Goal: Task Accomplishment & Management: Use online tool/utility

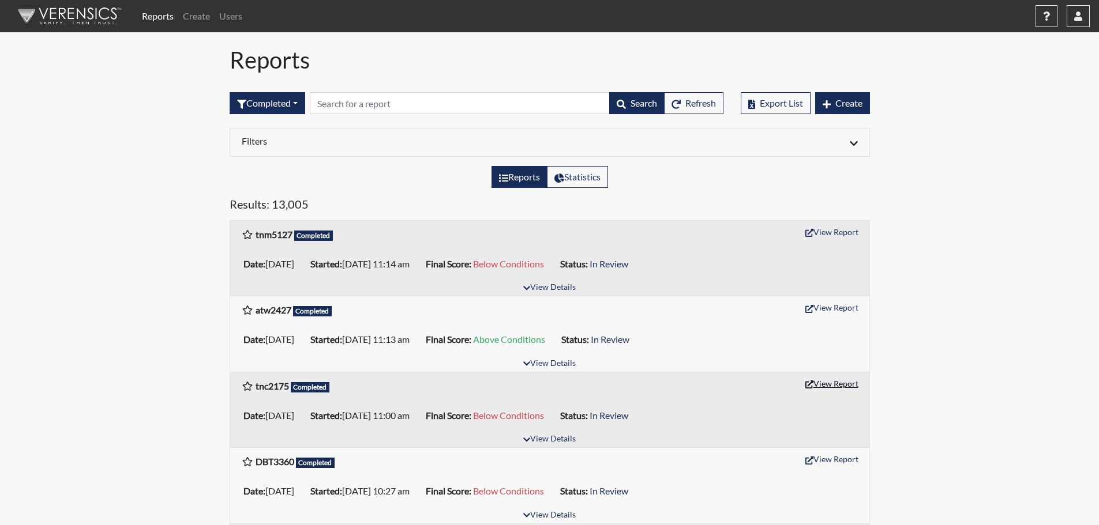
click at [823, 384] on button "View Report" at bounding box center [831, 384] width 63 height 18
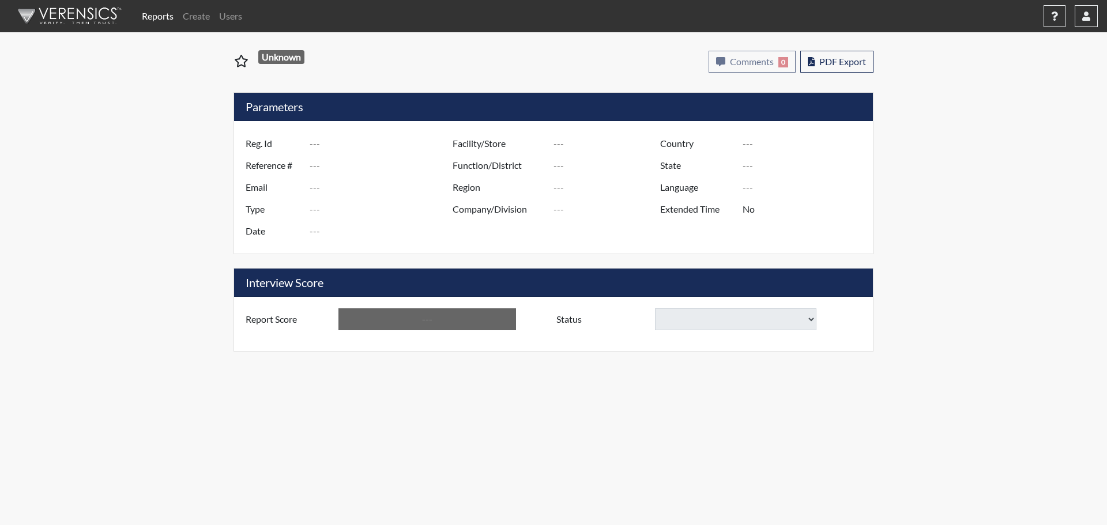
type input "tnc2175"
type input "51255"
type input "---"
type input "Corrections Pre-Employment"
type input "Sep 12, 2025"
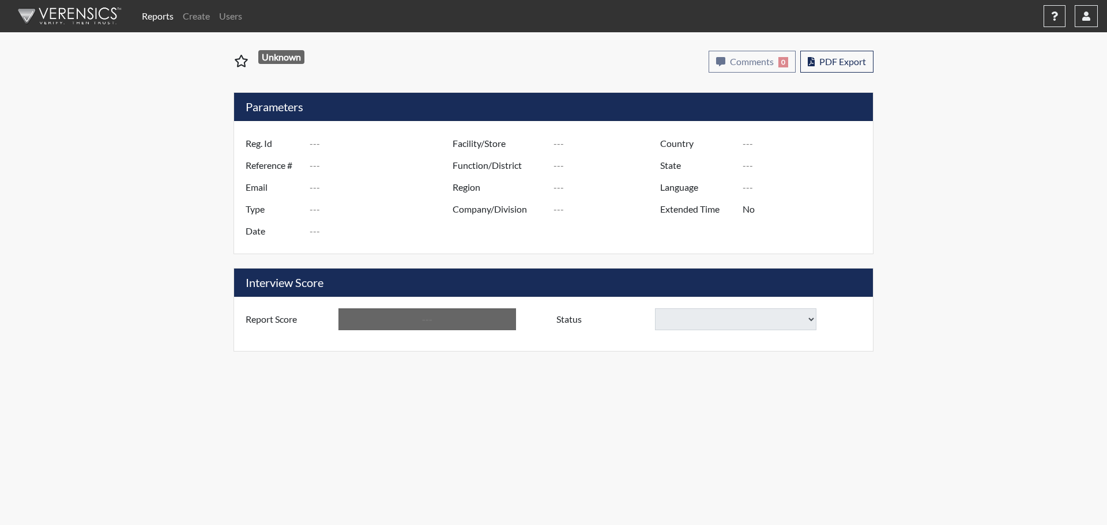
type input "[PERSON_NAME]"
type input "[GEOGRAPHIC_DATA]"
type input "[US_STATE]"
type input "English"
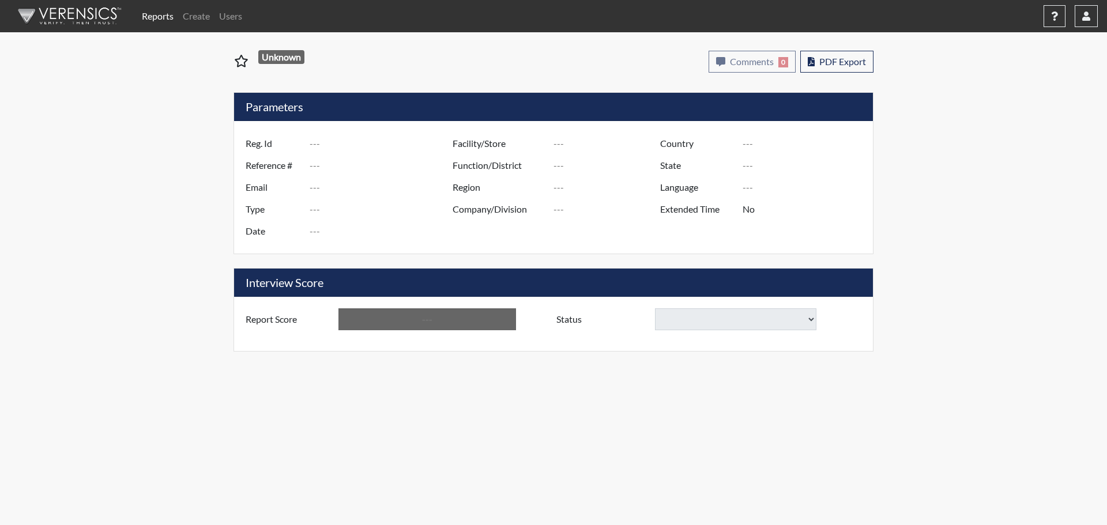
type input "Below Conditions"
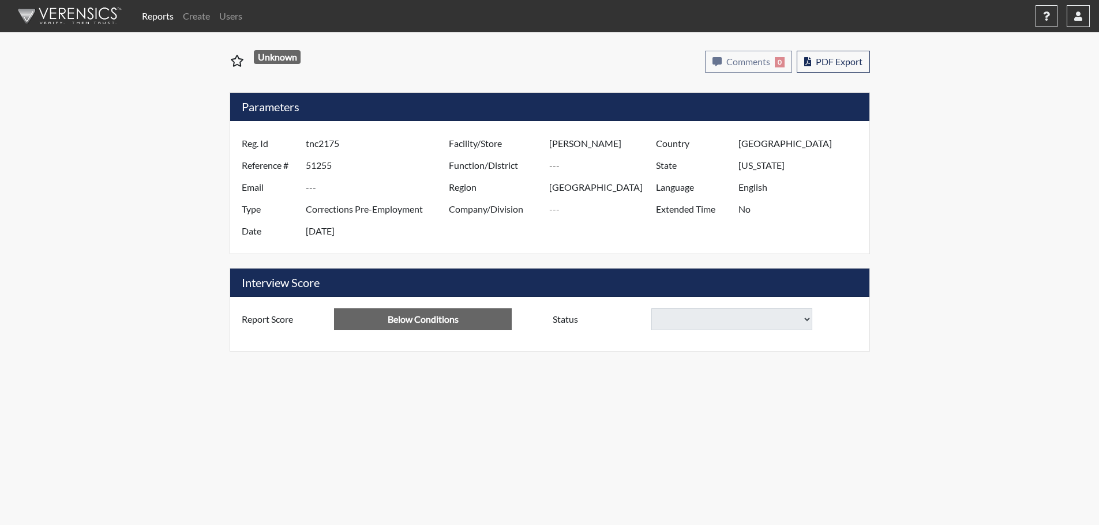
select select
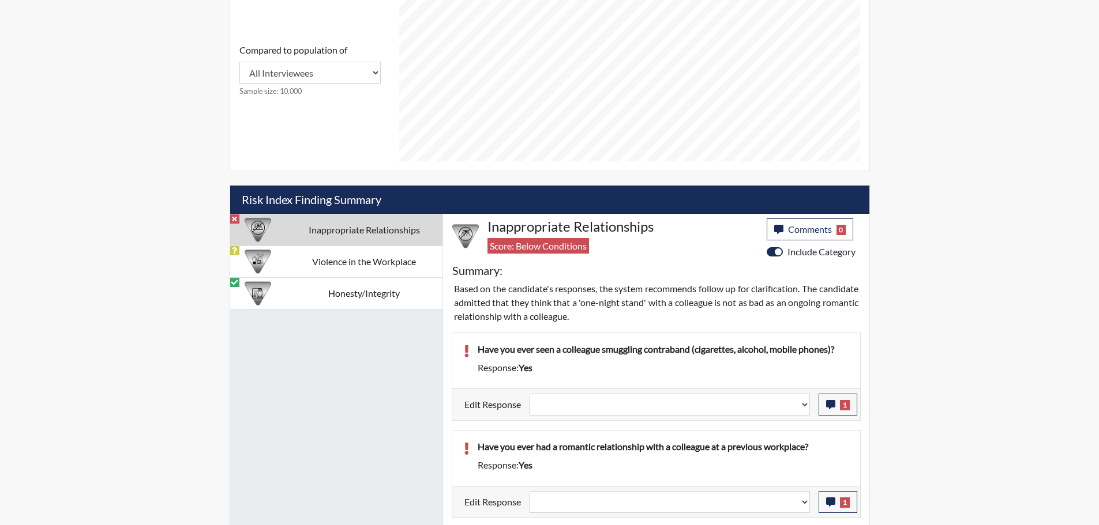
scroll to position [519, 0]
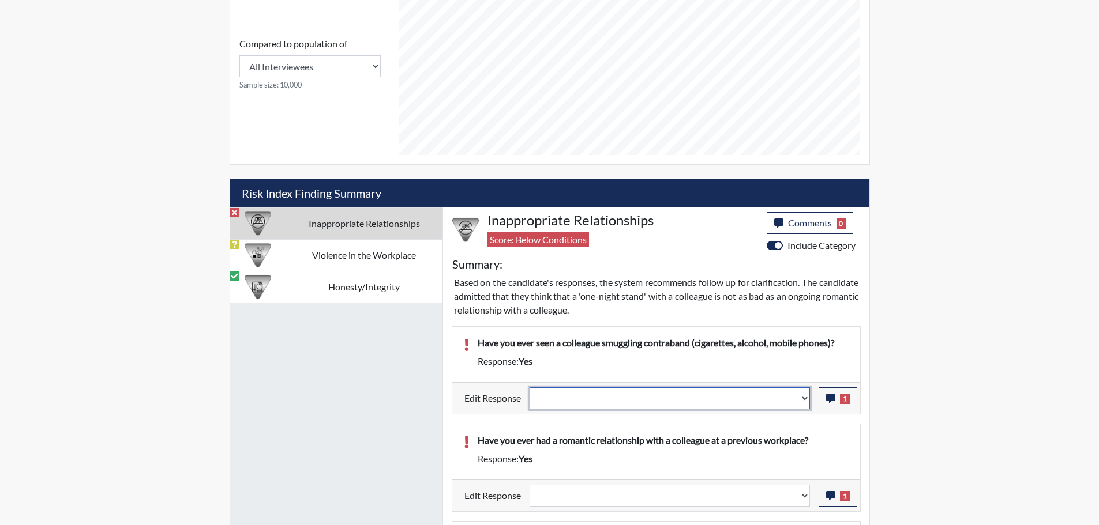
click at [803, 399] on select "Question is not relevant. Results will be updated. Reasonable explanation provi…" at bounding box center [669, 399] width 280 height 22
select select "reasonable-explanation-provided"
click at [529, 388] on select "Question is not relevant. Results will be updated. Reasonable explanation provi…" at bounding box center [669, 399] width 280 height 22
select select
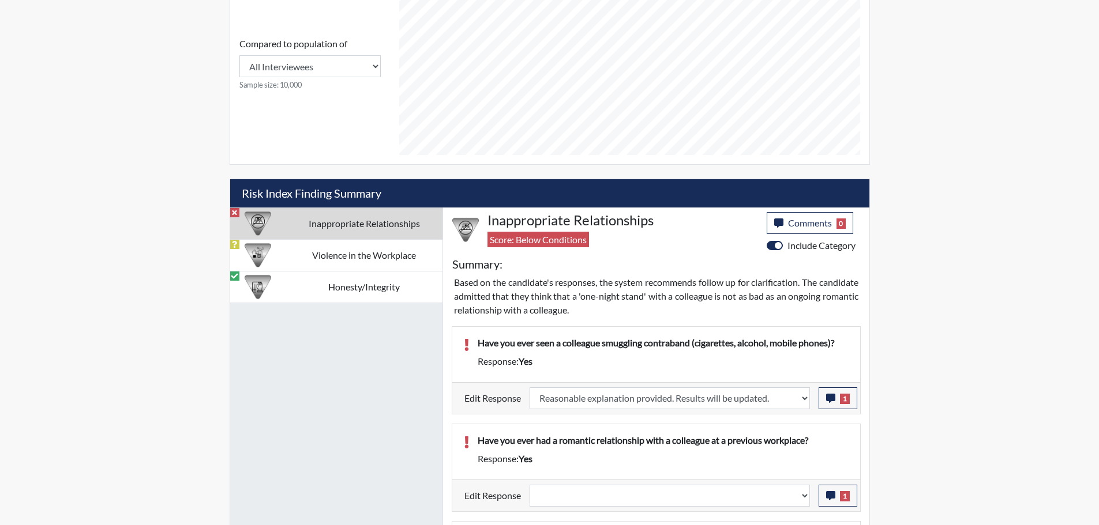
select select
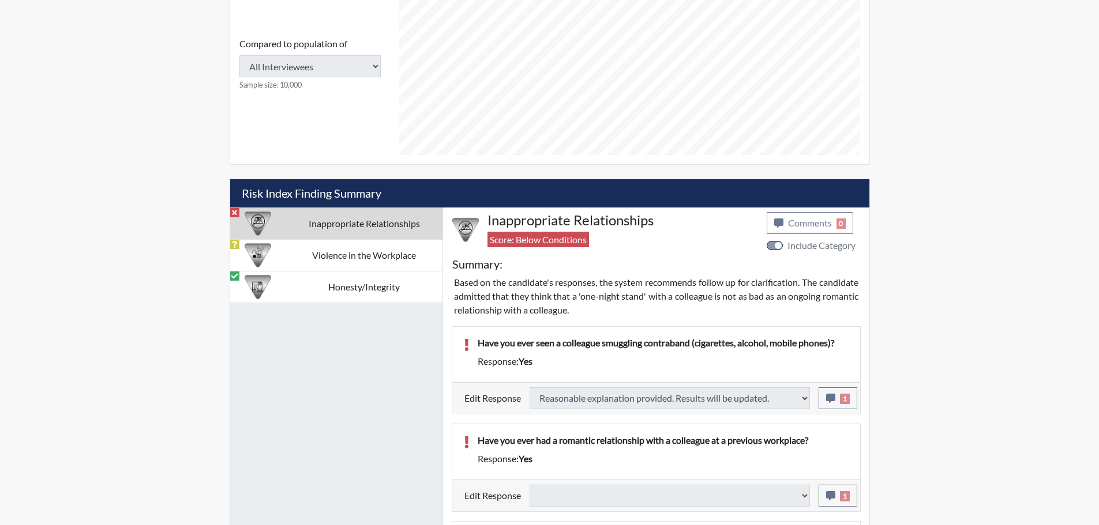
type input "Above Conditions"
select select
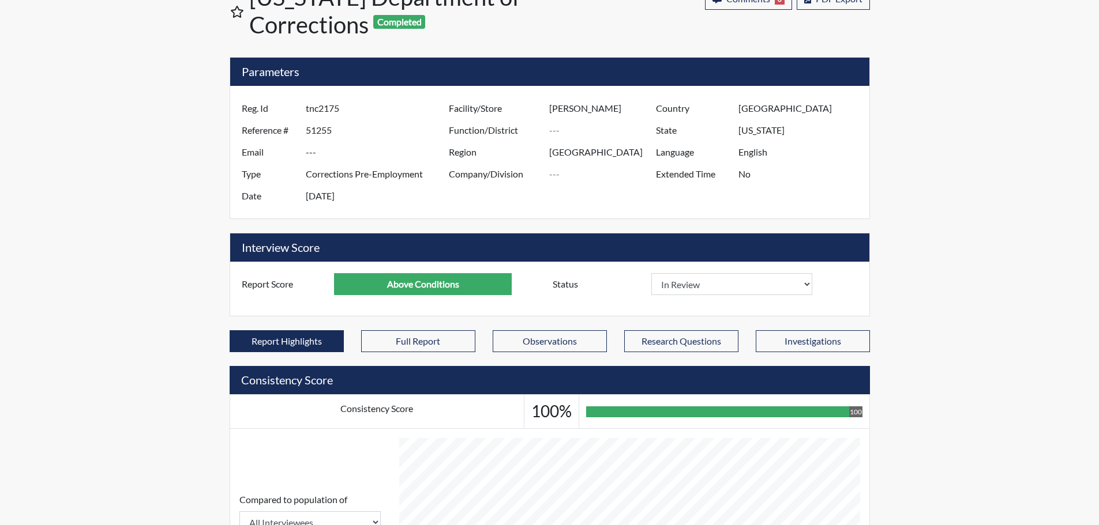
scroll to position [0, 0]
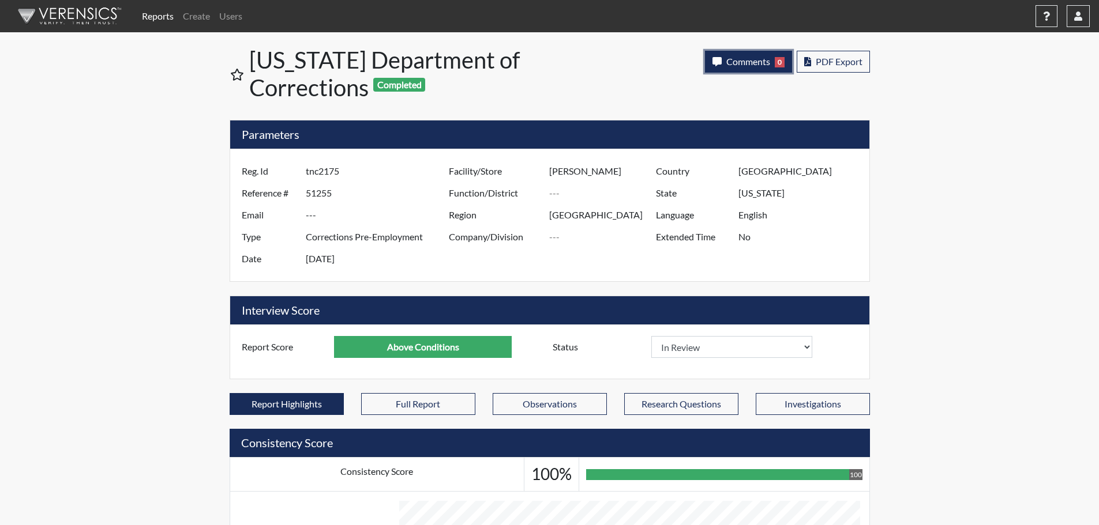
click at [736, 62] on span "Comments" at bounding box center [748, 61] width 44 height 11
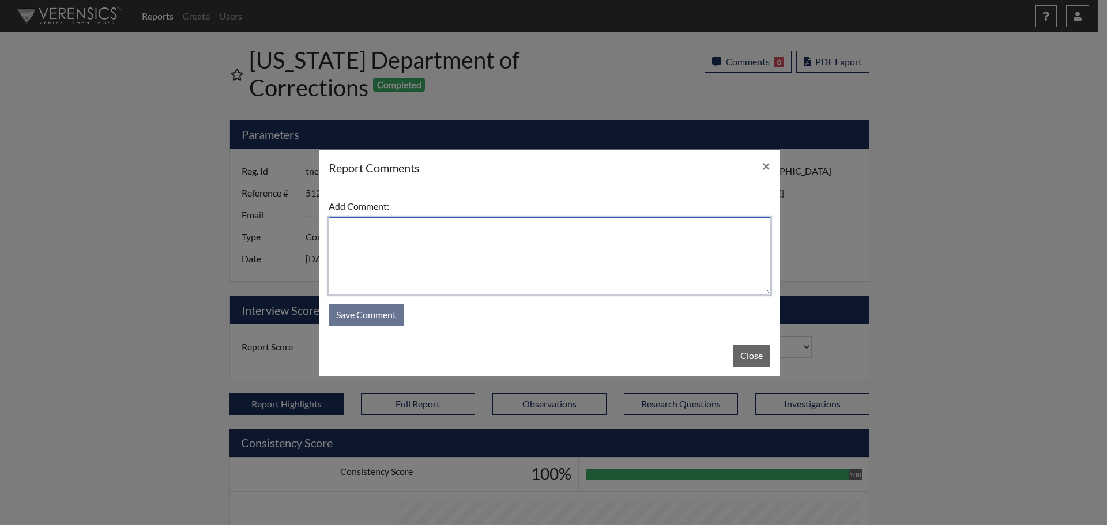
click at [656, 248] on textarea at bounding box center [550, 255] width 442 height 77
type textarea "SL 9/12/25"
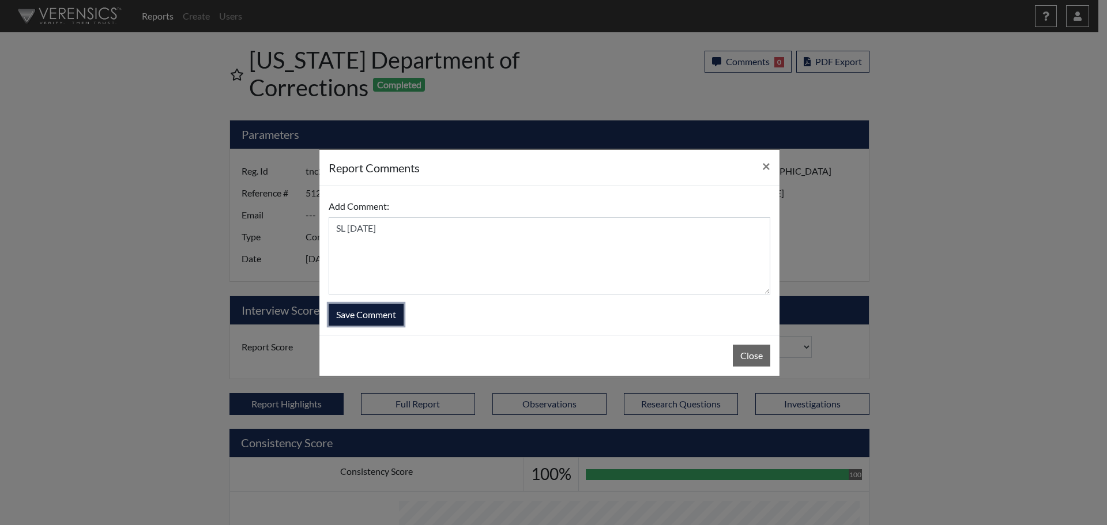
click at [377, 315] on button "Save Comment" at bounding box center [366, 315] width 75 height 22
select select
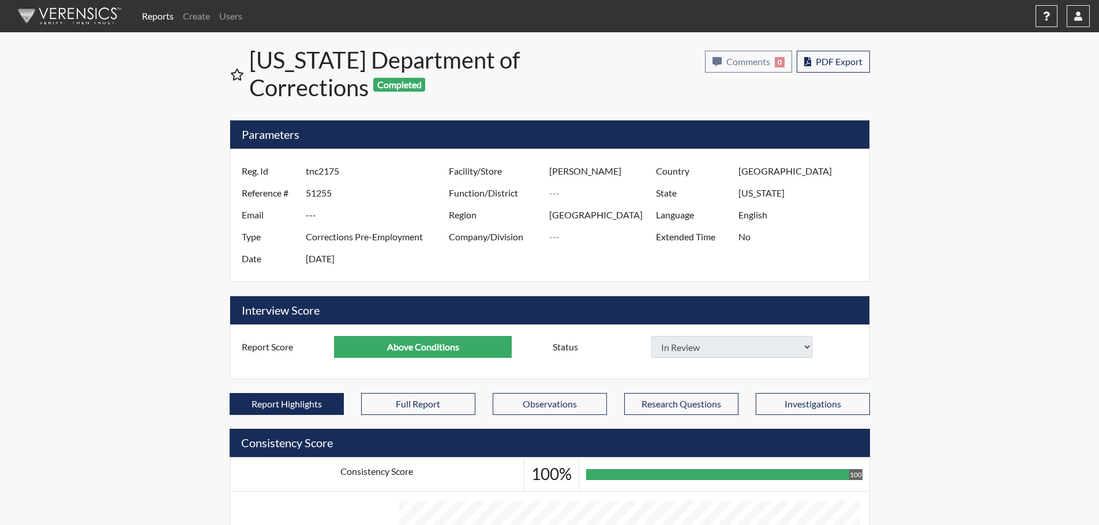
select select
